Goal: Information Seeking & Learning: Understand process/instructions

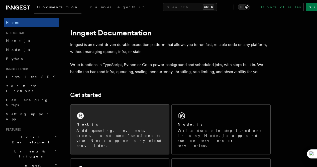
click at [111, 122] on div "Next.js Add queueing, events, crons, and step functions to your Next app on any…" at bounding box center [119, 128] width 99 height 49
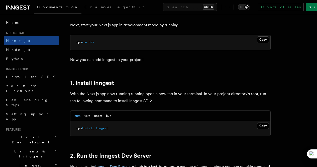
scroll to position [225, 0]
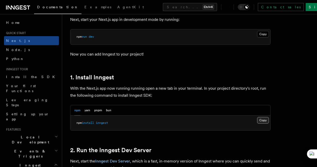
click at [257, 123] on button "Copy Copied" at bounding box center [263, 120] width 12 height 7
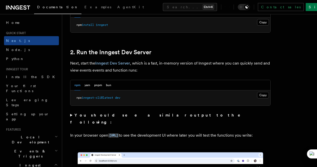
scroll to position [325, 0]
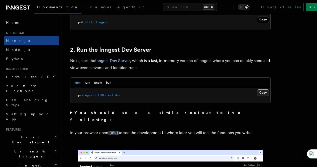
click at [257, 96] on button "Copy Copied" at bounding box center [263, 92] width 12 height 7
click at [119, 134] on code "[URL]" at bounding box center [113, 132] width 11 height 4
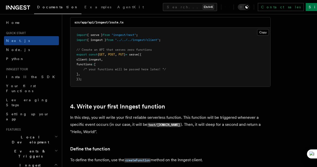
scroll to position [701, 0]
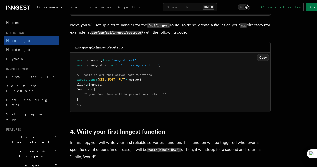
click at [257, 55] on button "Copy Copied" at bounding box center [263, 57] width 12 height 7
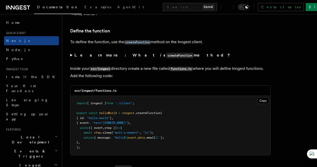
scroll to position [851, 0]
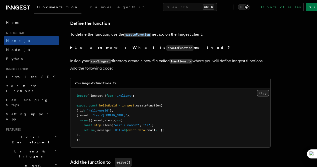
click at [257, 90] on button "Copy Copied" at bounding box center [263, 93] width 12 height 7
